Goal: Information Seeking & Learning: Learn about a topic

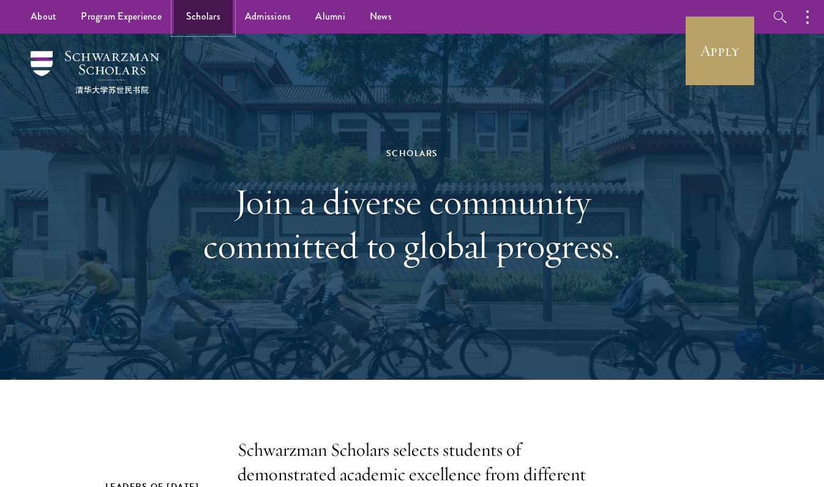
click at [195, 16] on link "Scholars" at bounding box center [203, 17] width 59 height 34
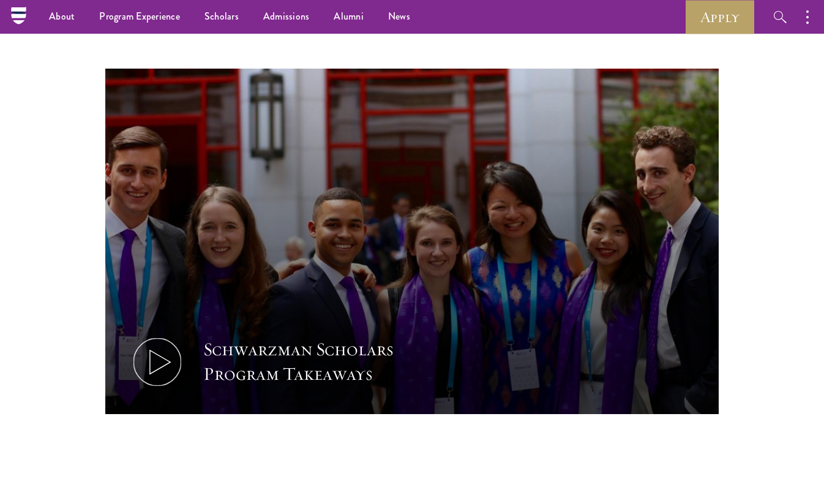
scroll to position [518, 0]
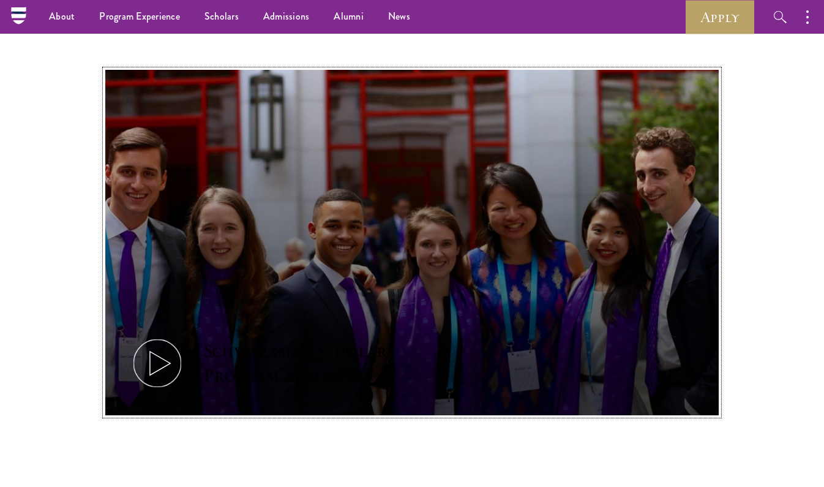
click at [518, 271] on button "Schwarzman Scholars Program Takeaways" at bounding box center [412, 242] width 614 height 345
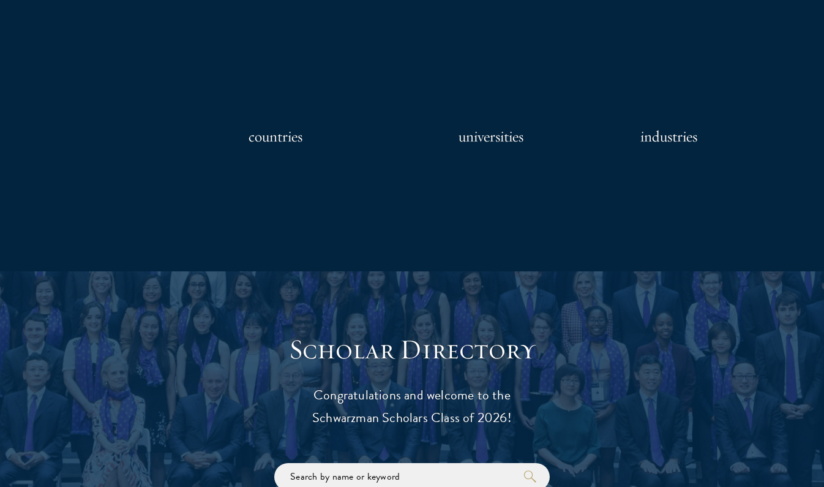
scroll to position [1336, 0]
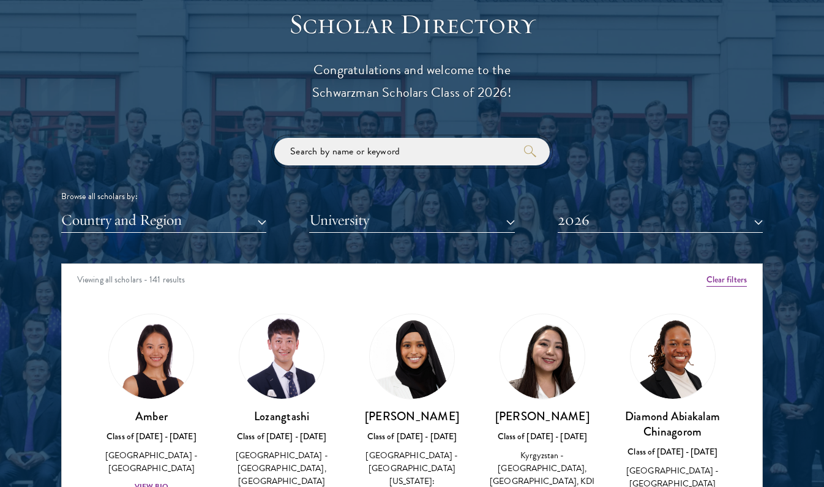
click at [413, 157] on input "search" at bounding box center [411, 152] width 275 height 28
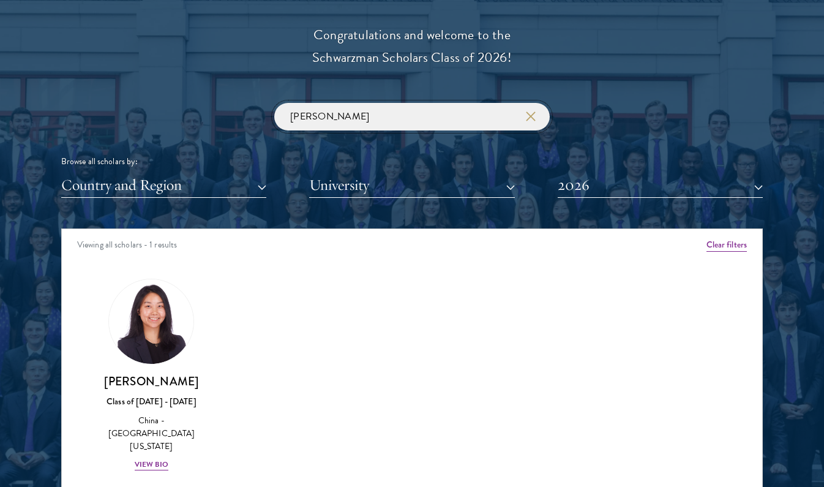
scroll to position [1374, 0]
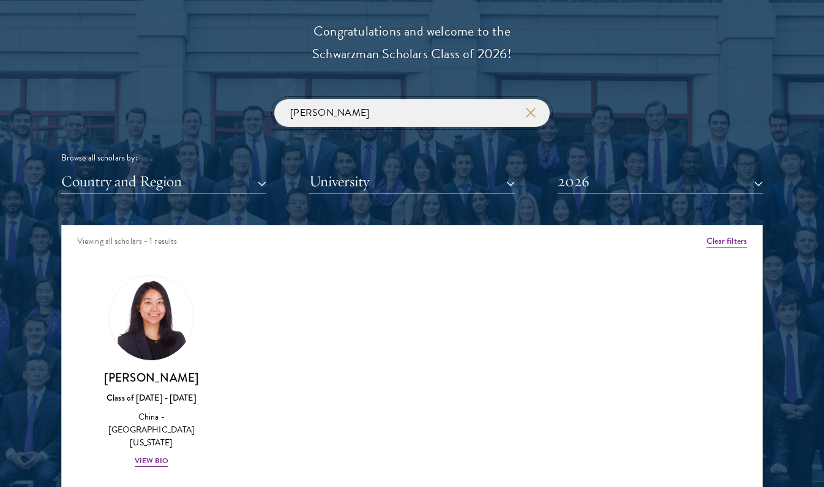
type input "suzanne"
click at [167, 341] on img at bounding box center [151, 317] width 93 height 93
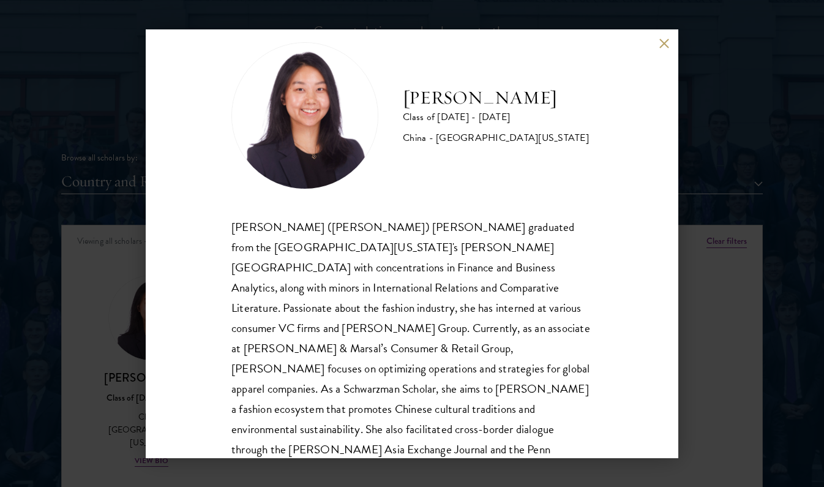
scroll to position [33, 0]
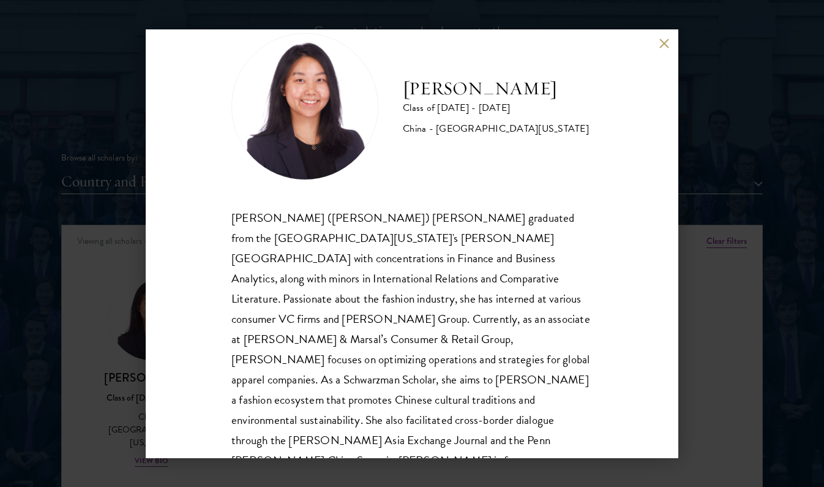
click at [141, 335] on div "Suzanne Liu Class of 2025 - 2026 China - University of Pennsylvania Chuanyuan (…" at bounding box center [412, 243] width 824 height 487
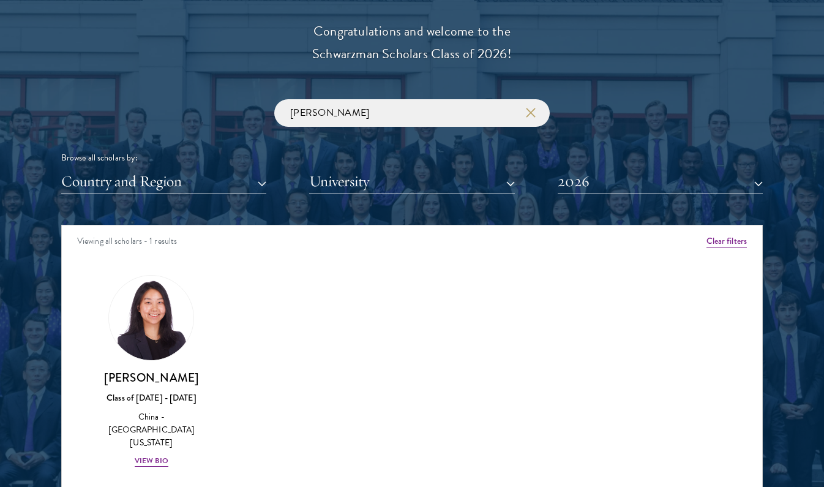
click at [419, 377] on div "Amber Class of 2025 - 2026 China - Peking University View Bio Cirenquji Class o…" at bounding box center [412, 382] width 700 height 245
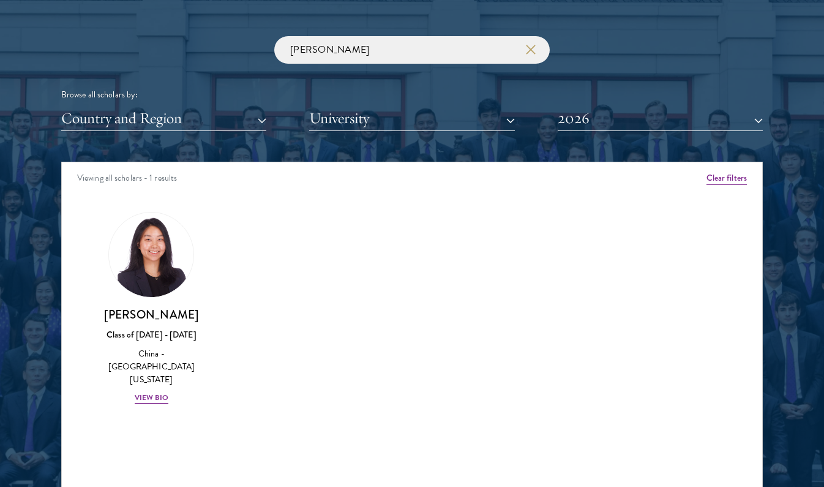
scroll to position [1440, 0]
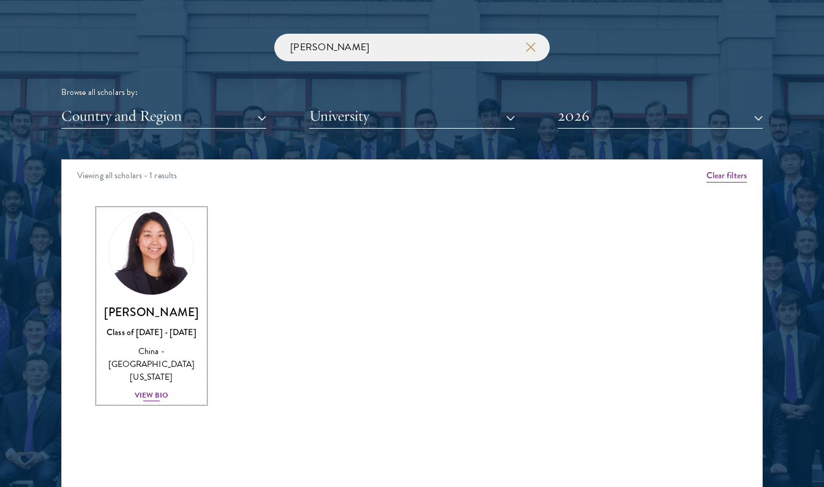
click at [170, 277] on img at bounding box center [151, 252] width 93 height 93
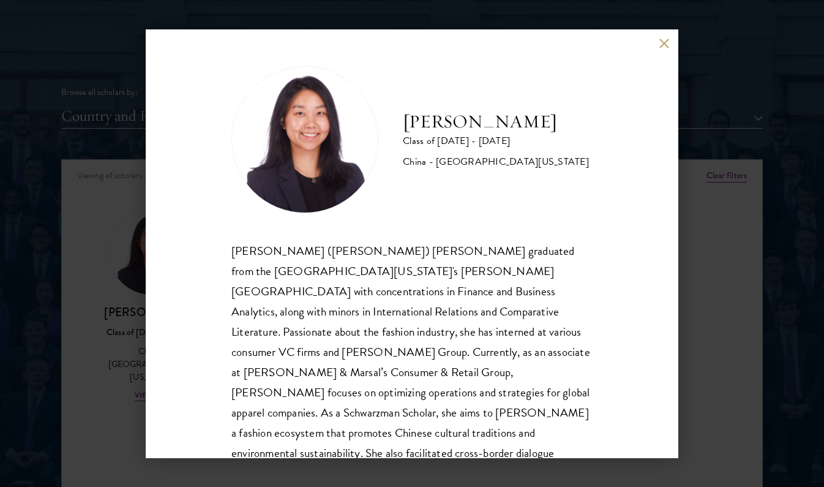
click at [120, 299] on div "Suzanne Liu Class of 2025 - 2026 China - University of Pennsylvania Chuanyuan (…" at bounding box center [412, 243] width 824 height 487
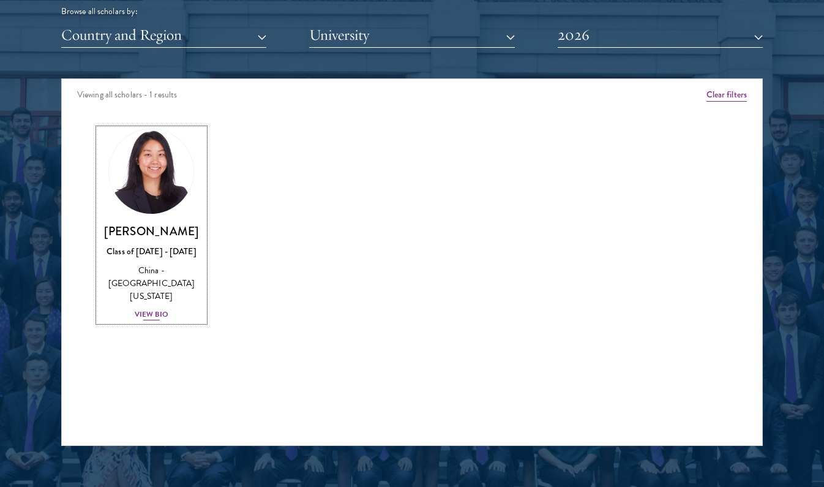
scroll to position [1522, 0]
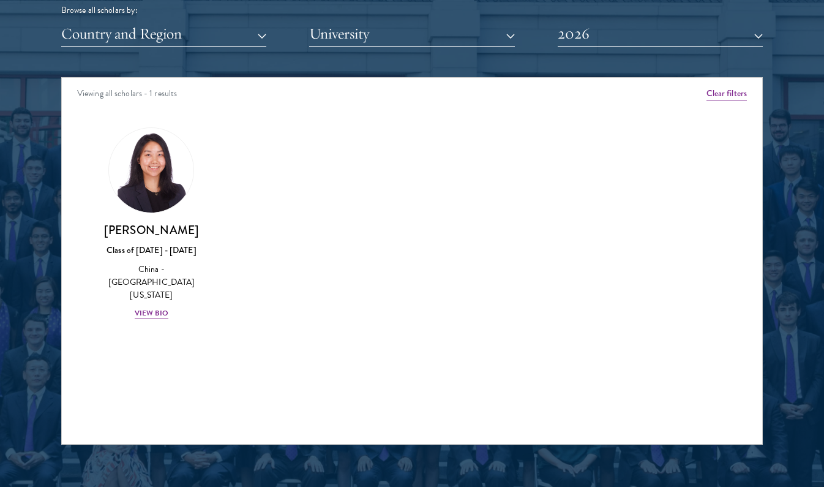
click at [142, 369] on div "Viewing all scholars - 1 results Clear filters Amber Class of 2025 - 2026 China…" at bounding box center [412, 260] width 702 height 367
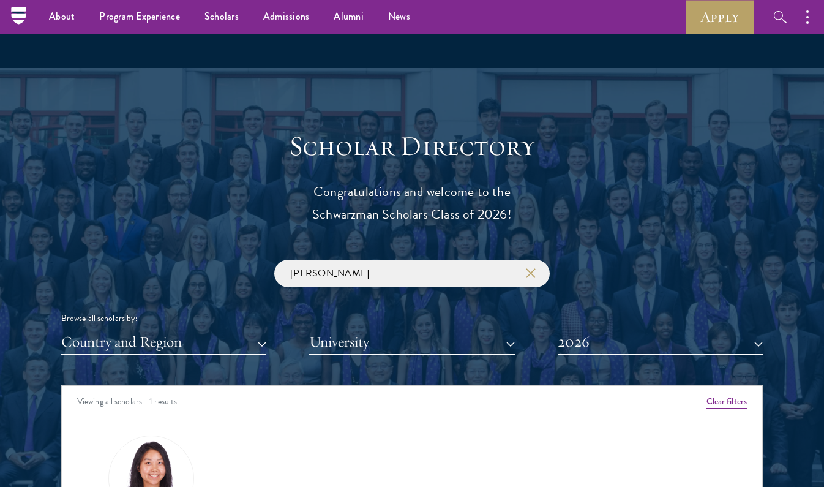
scroll to position [1265, 0]
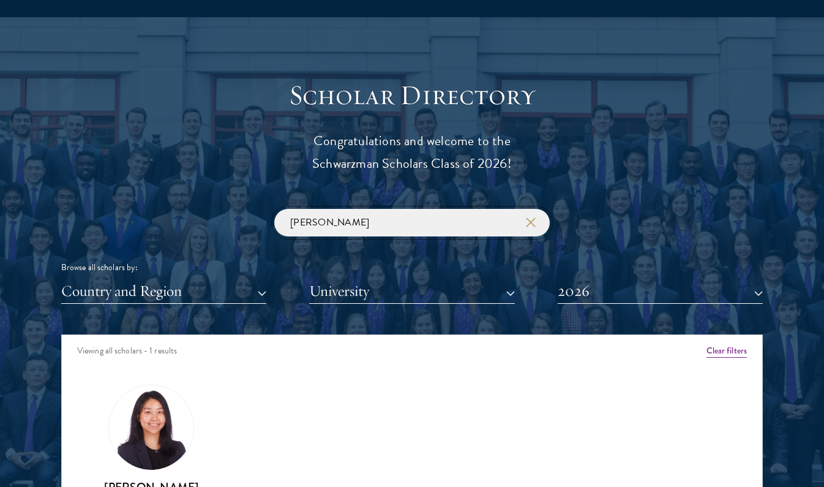
drag, startPoint x: 345, startPoint y: 222, endPoint x: 264, endPoint y: 211, distance: 81.0
click at [264, 211] on div "suzanne Browse all scholars by: Country and Region All Countries and Regions Af…" at bounding box center [412, 256] width 702 height 95
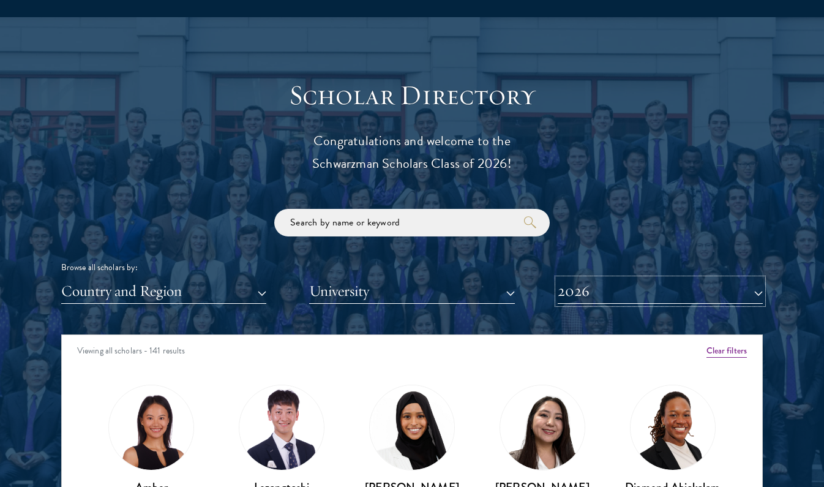
click at [566, 288] on button "2026" at bounding box center [660, 291] width 205 height 25
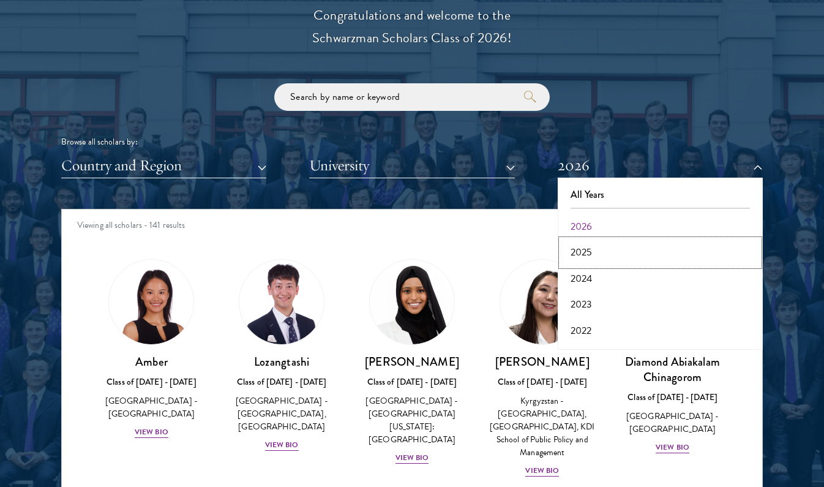
click at [577, 250] on button "2025" at bounding box center [660, 252] width 198 height 26
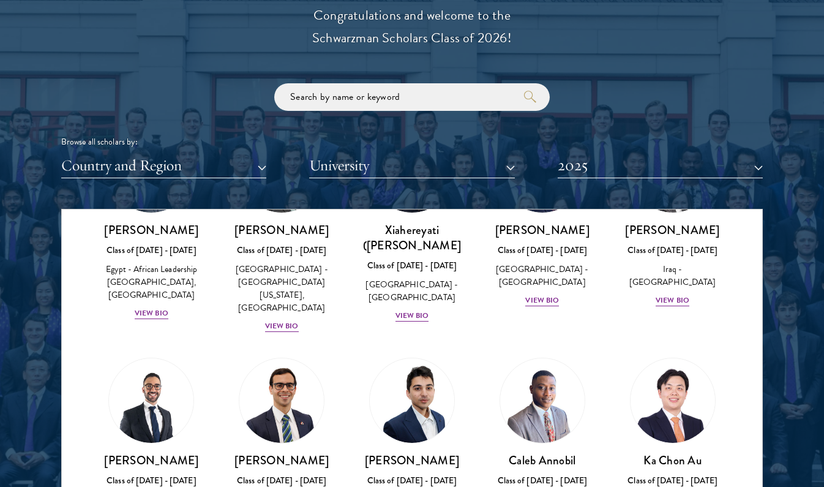
scroll to position [139, 0]
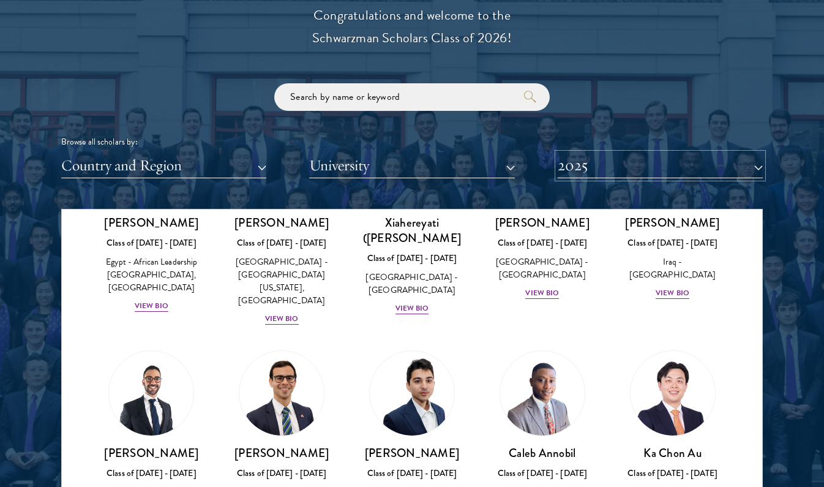
click at [670, 171] on button "2025" at bounding box center [660, 165] width 205 height 25
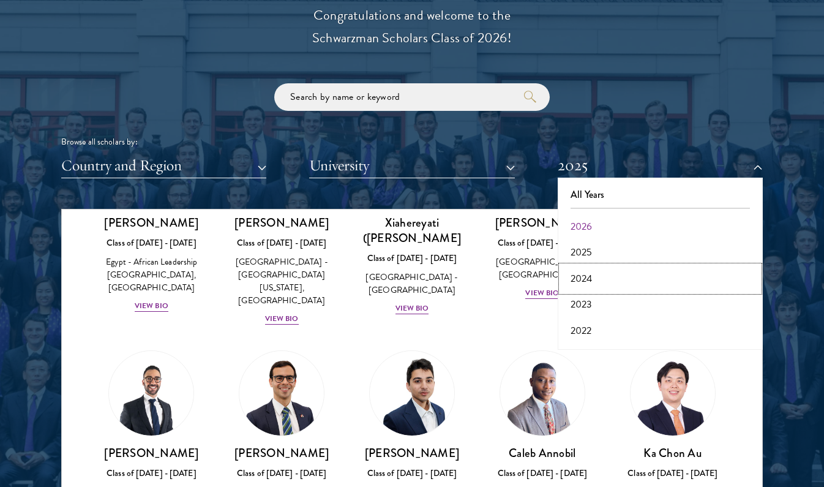
click at [586, 269] on button "2024" at bounding box center [660, 279] width 198 height 26
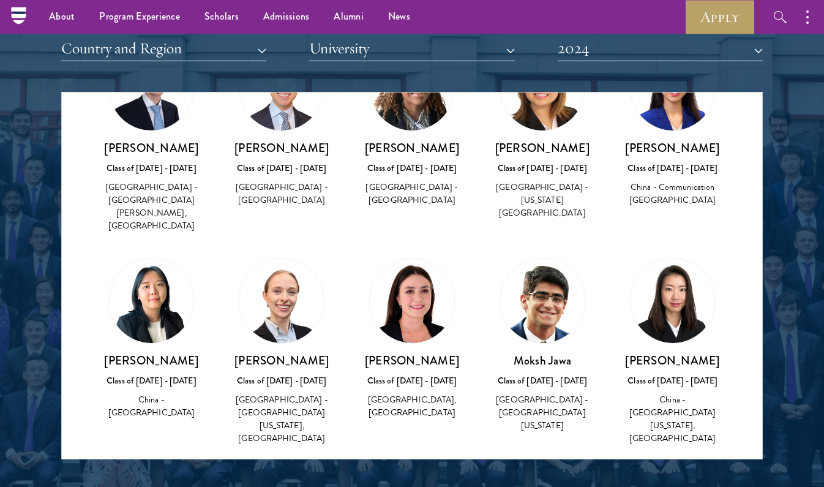
scroll to position [2118, 0]
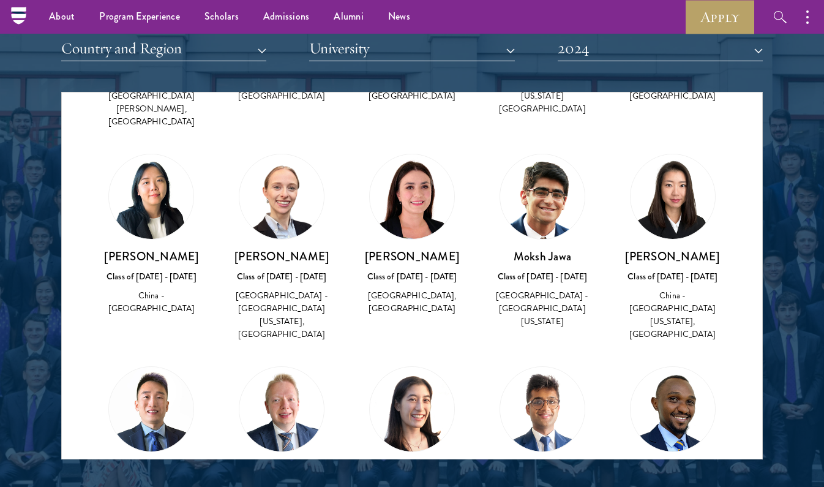
click at [700, 367] on img at bounding box center [673, 409] width 84 height 84
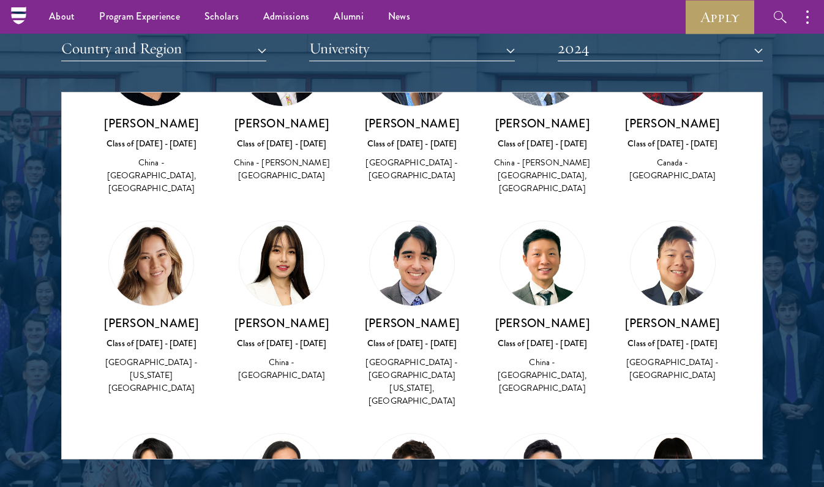
scroll to position [5498, 0]
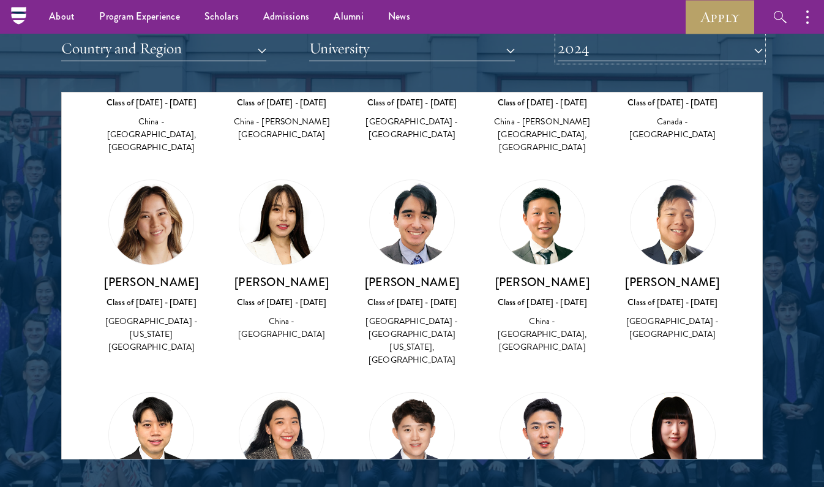
click at [585, 55] on button "2024" at bounding box center [660, 48] width 205 height 25
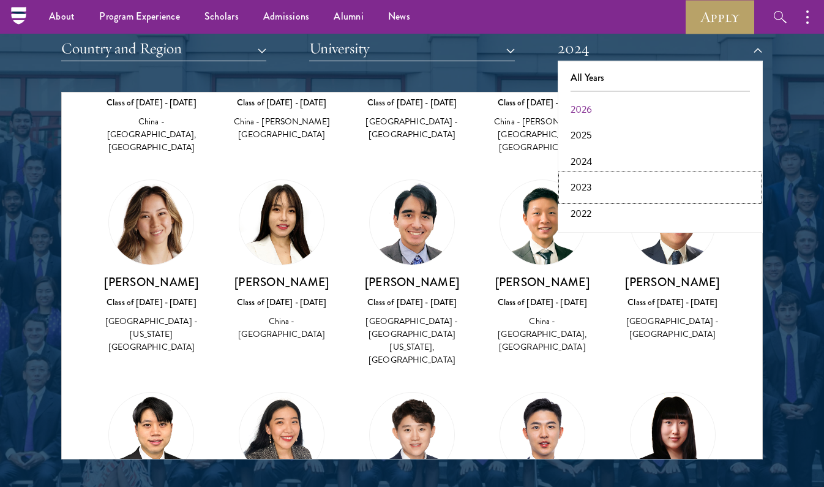
click at [588, 191] on button "2023" at bounding box center [660, 187] width 198 height 26
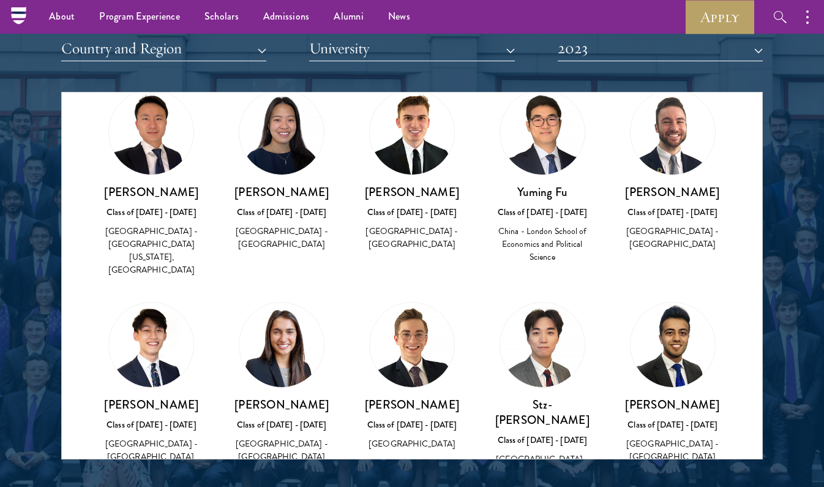
scroll to position [1280, 0]
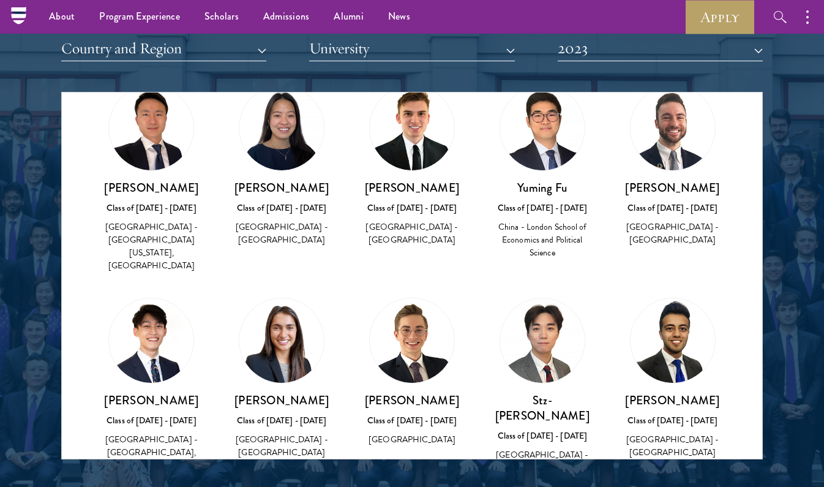
click at [163, 329] on img at bounding box center [151, 340] width 84 height 84
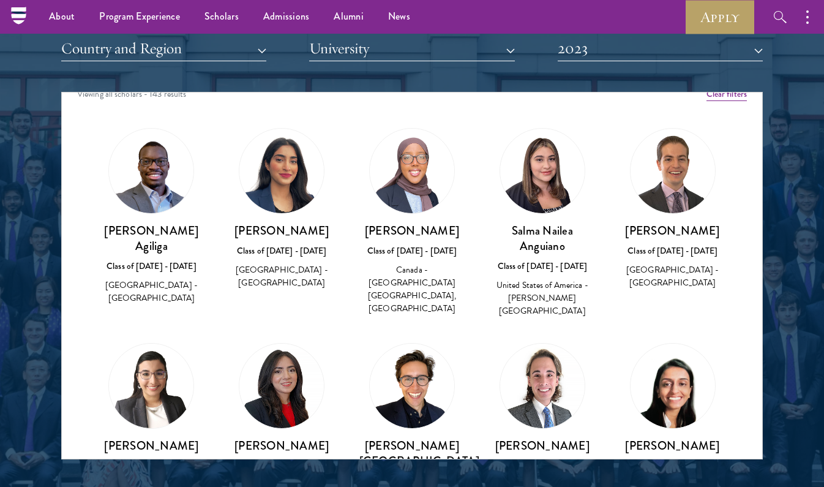
scroll to position [0, 0]
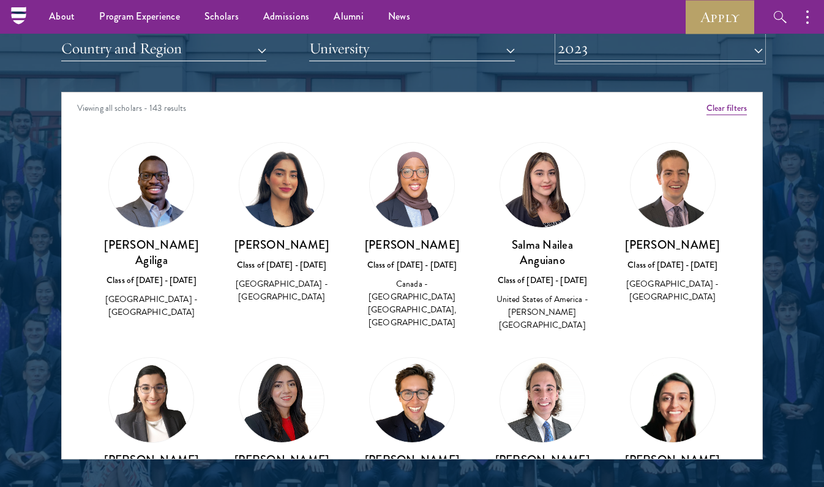
click at [586, 50] on button "2023" at bounding box center [660, 48] width 205 height 25
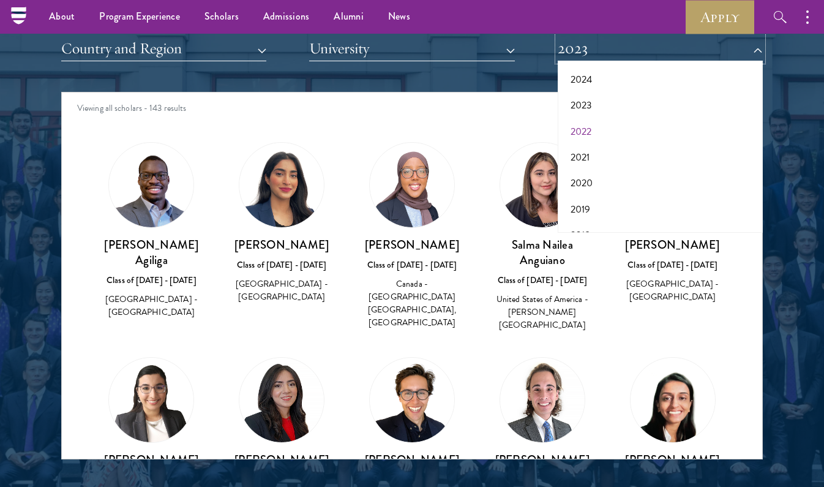
scroll to position [83, 0]
click at [585, 155] on button "2021" at bounding box center [660, 156] width 198 height 26
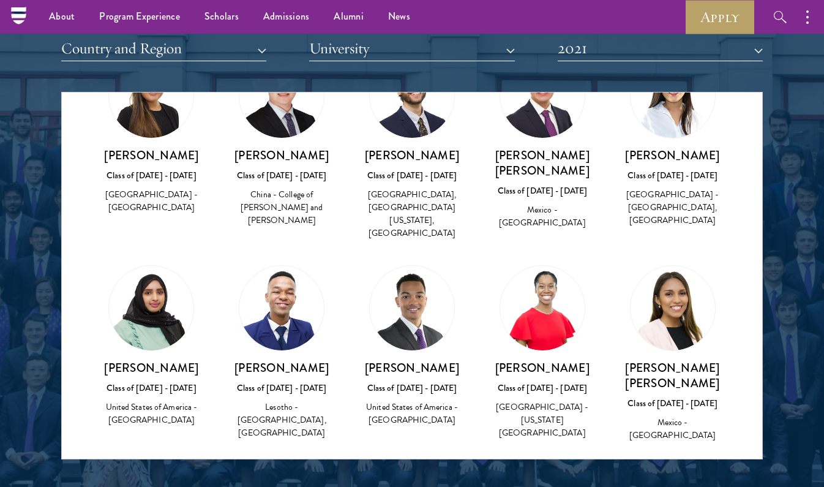
scroll to position [3157, 0]
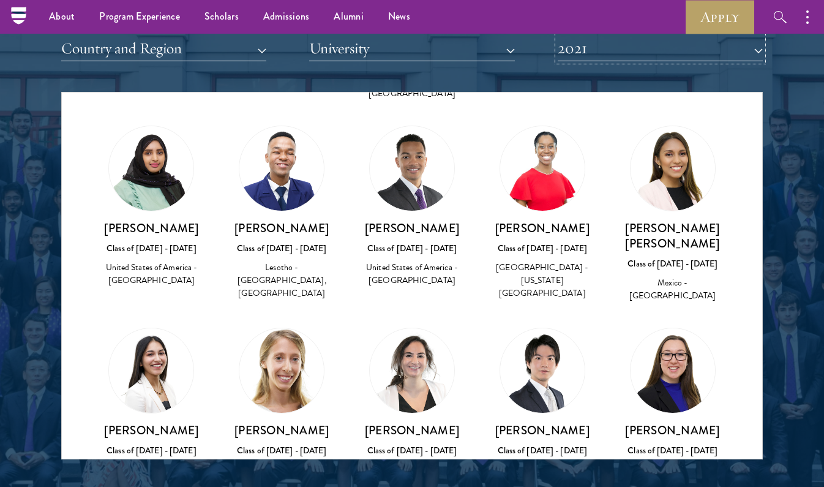
click at [605, 57] on button "2021" at bounding box center [660, 48] width 205 height 25
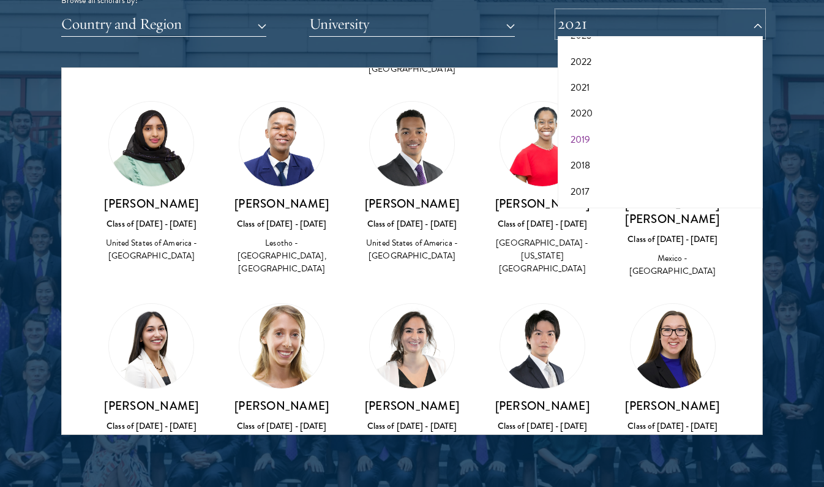
scroll to position [1545, 0]
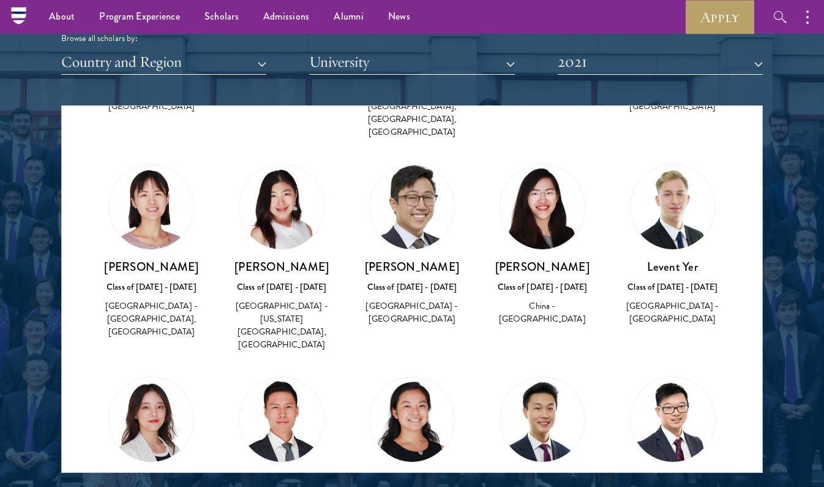
scroll to position [5035, 0]
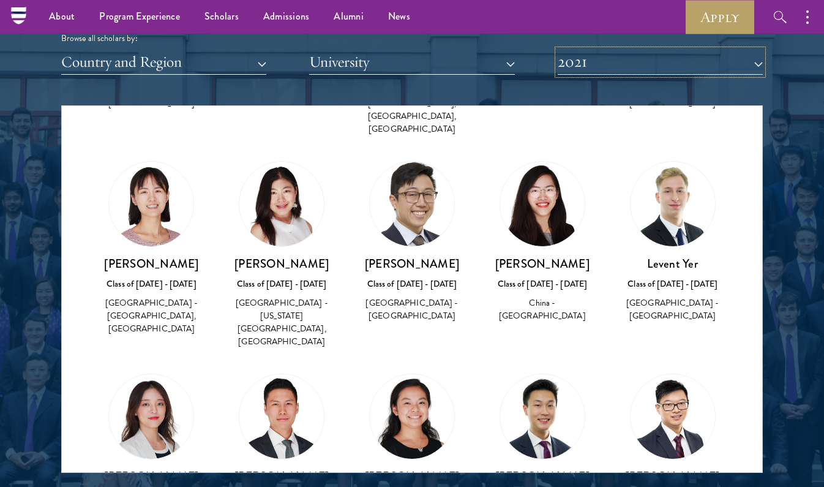
click at [618, 66] on button "2021" at bounding box center [660, 62] width 205 height 25
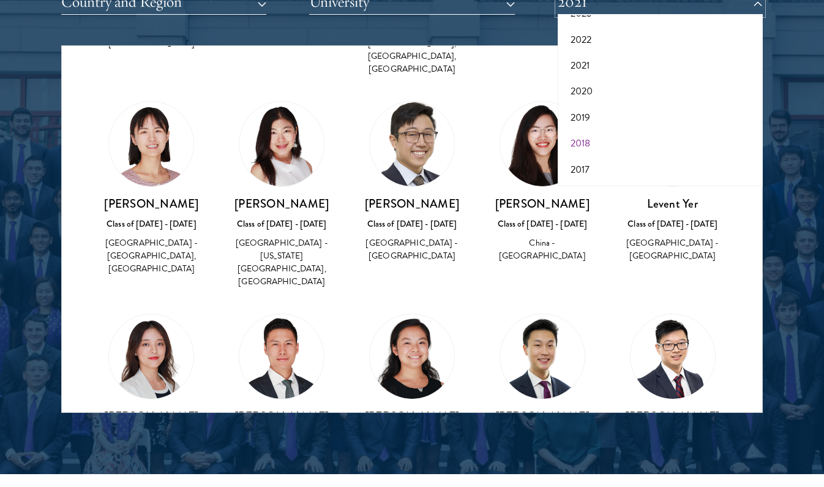
scroll to position [1556, 0]
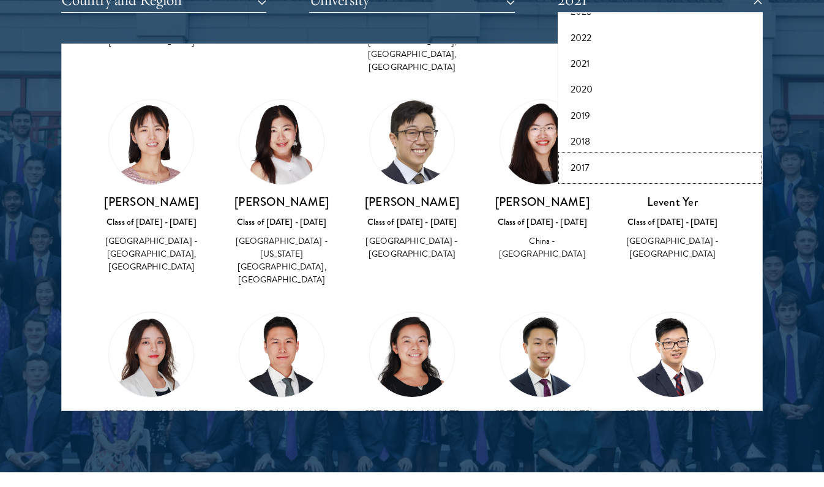
click at [591, 161] on button "2017" at bounding box center [660, 168] width 198 height 26
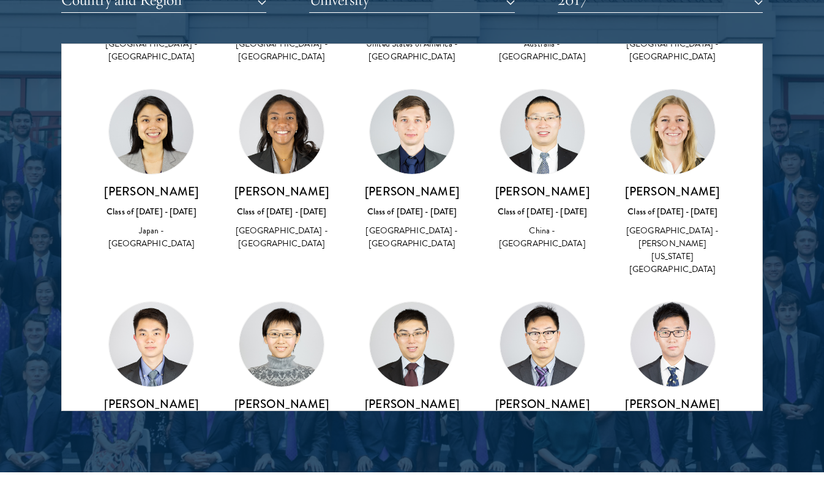
scroll to position [3869, 0]
